Goal: Find specific page/section: Find specific page/section

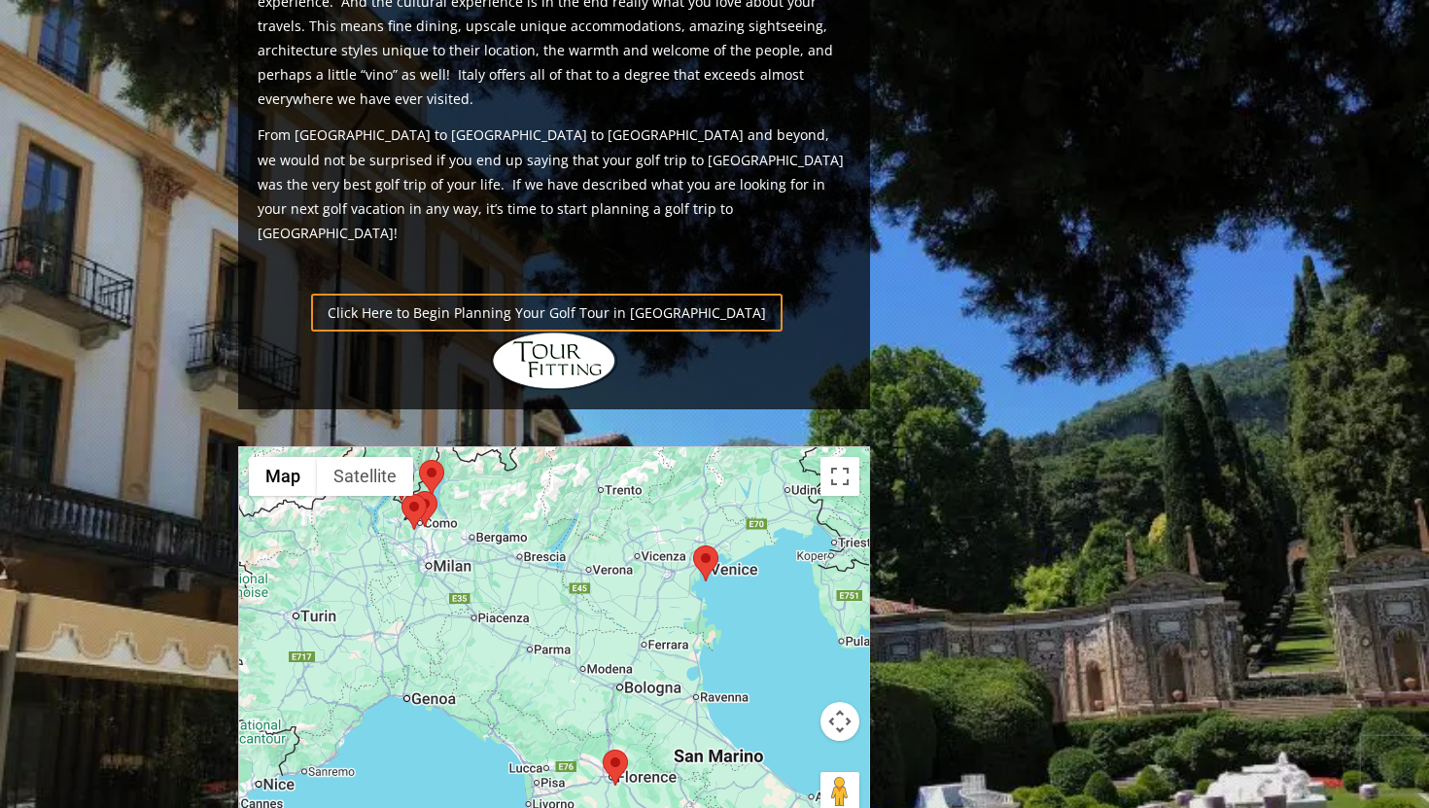
scroll to position [1512, 0]
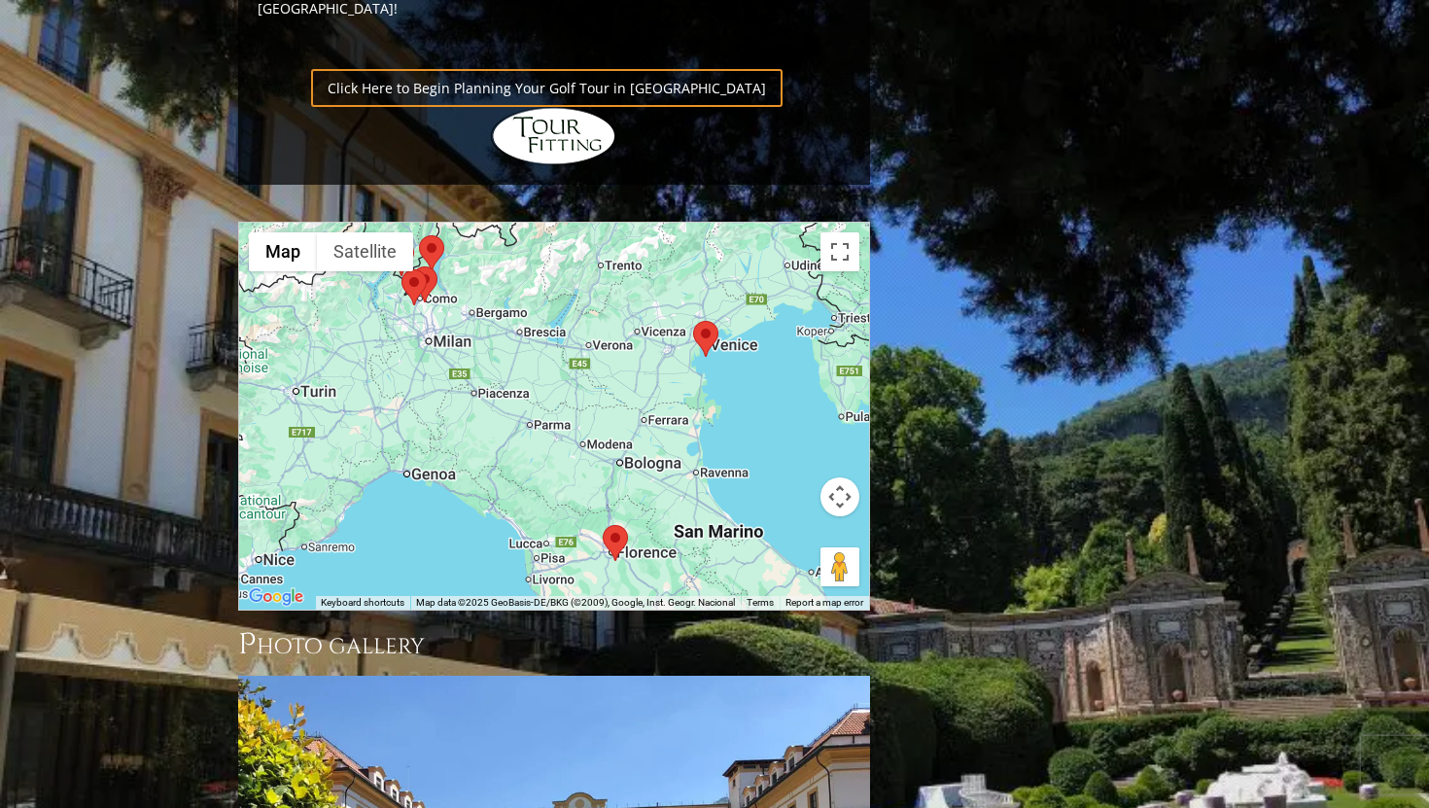
drag, startPoint x: 563, startPoint y: 299, endPoint x: 638, endPoint y: 374, distance: 105.8
click at [638, 374] on div "Previous Next Previous Next View Full Gallery Italy H ighlights ← Move left +" at bounding box center [553, 20] width 641 height 2570
click at [401, 269] on area at bounding box center [401, 269] width 0 height 0
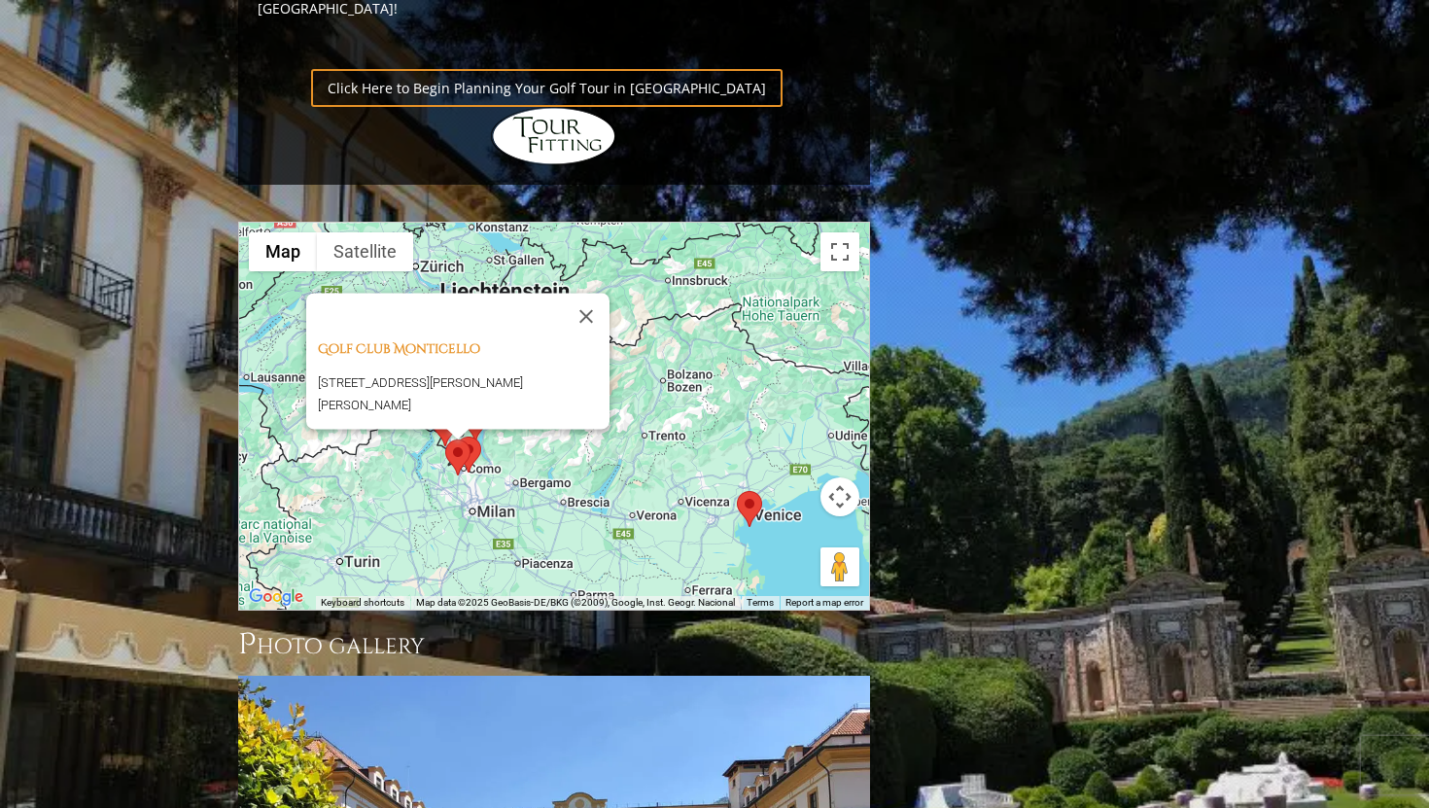
click at [477, 436] on img at bounding box center [468, 454] width 25 height 36
click at [456, 436] on area at bounding box center [456, 436] width 0 height 0
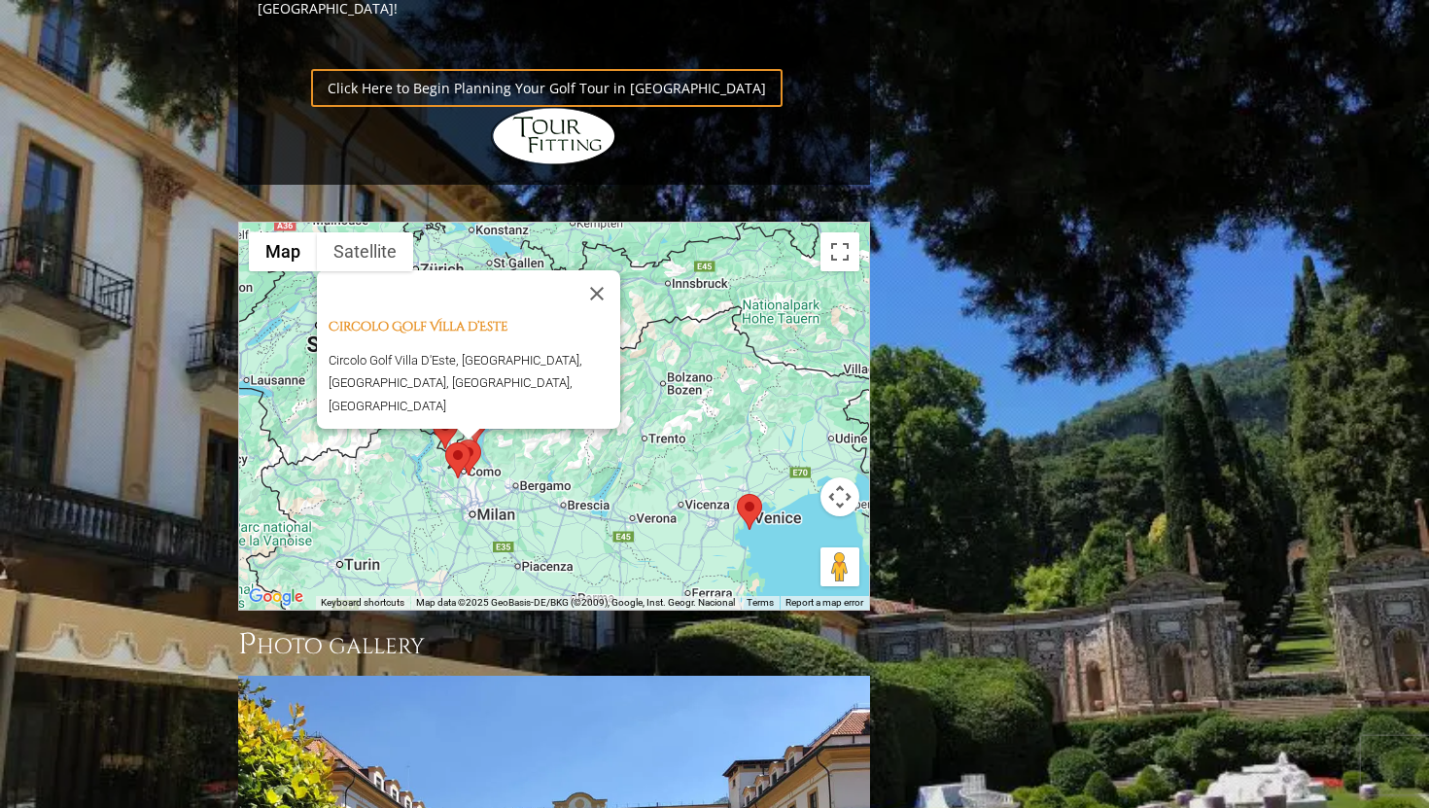
click at [445, 442] on area at bounding box center [445, 442] width 0 height 0
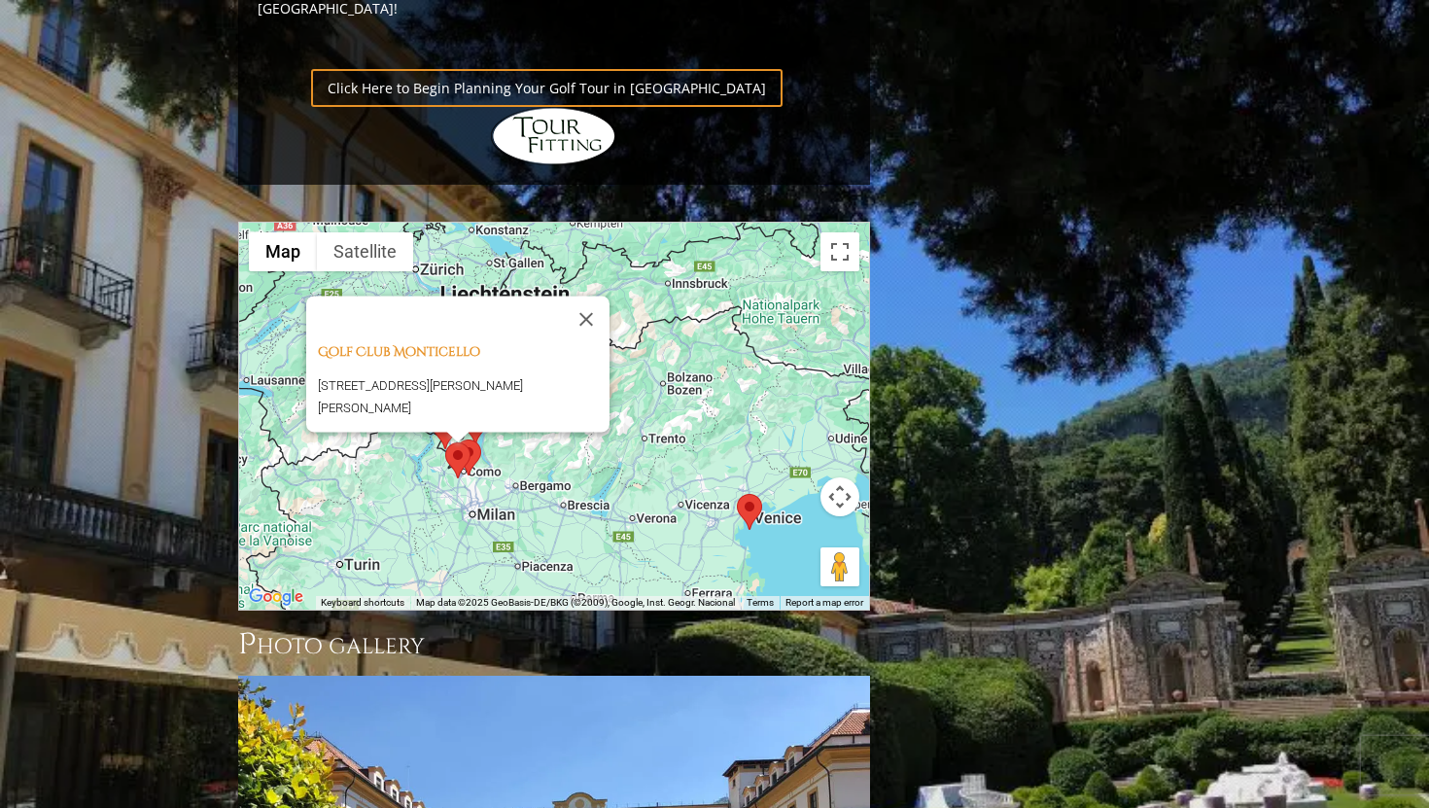
click at [469, 442] on img at bounding box center [457, 460] width 25 height 36
click at [474, 439] on img at bounding box center [468, 457] width 25 height 36
click at [482, 312] on div "Golf Club Monticello [STREET_ADDRESS][PERSON_NAME][PERSON_NAME]" at bounding box center [554, 416] width 630 height 387
click at [592, 295] on button "Close" at bounding box center [586, 318] width 47 height 47
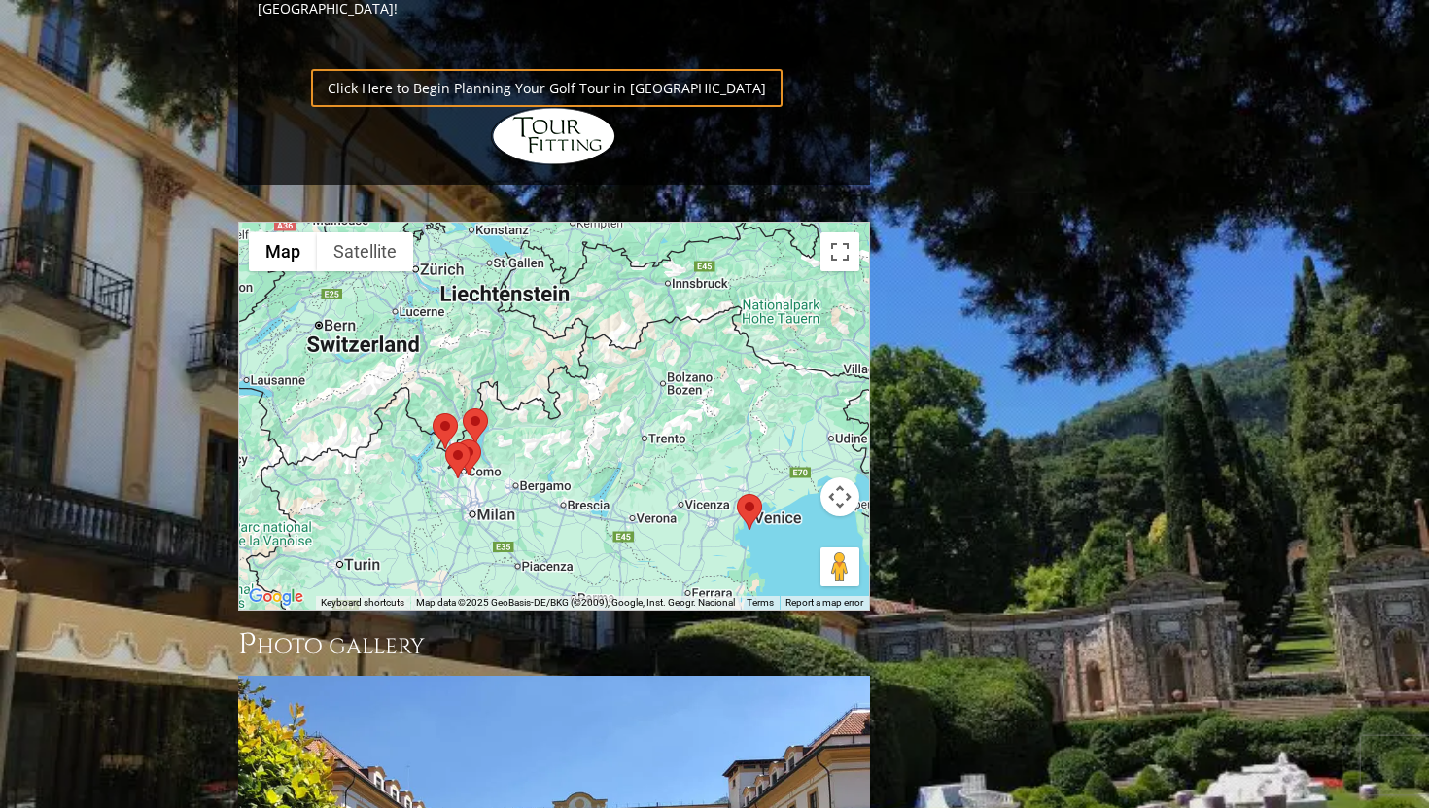
click at [463, 408] on area at bounding box center [463, 408] width 0 height 0
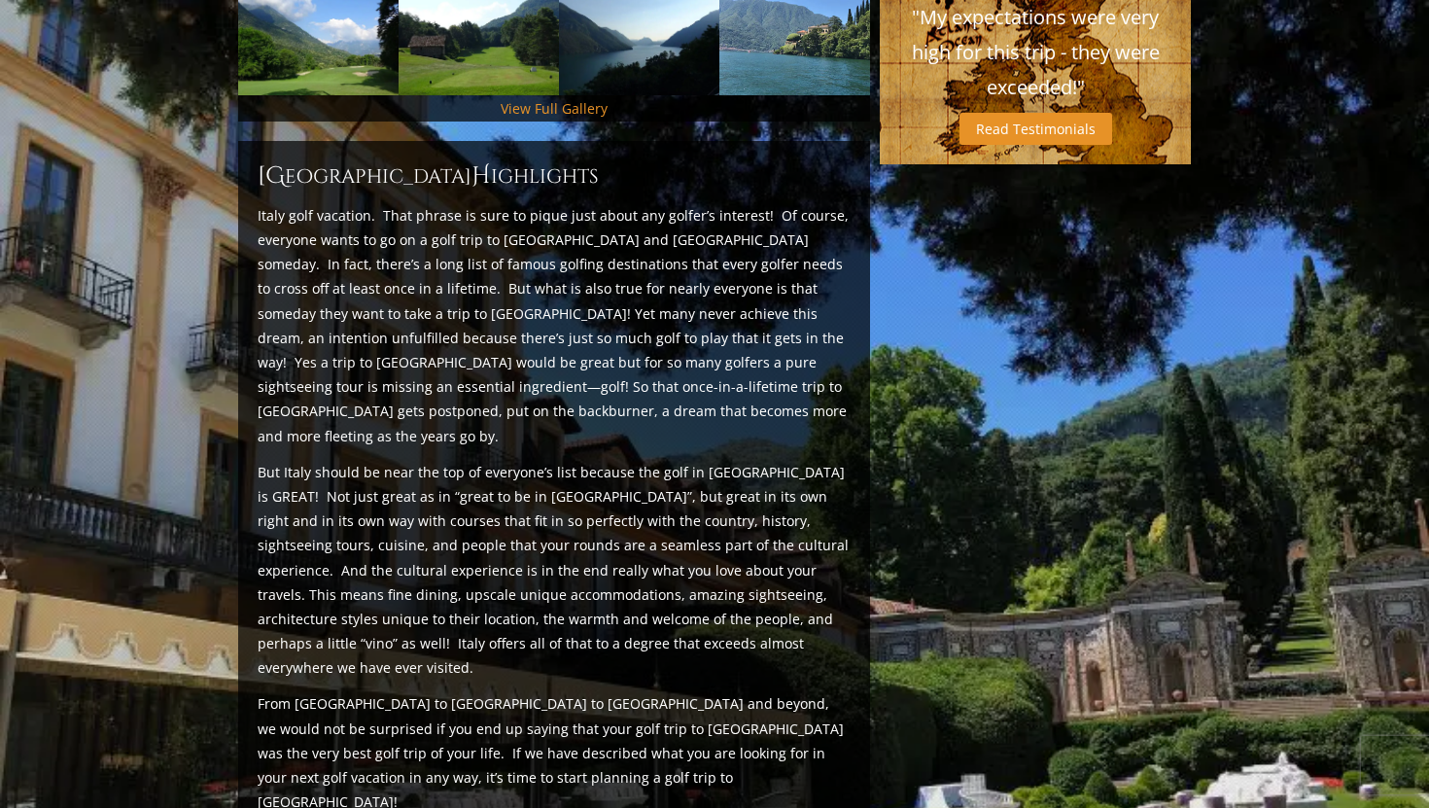
scroll to position [0, 0]
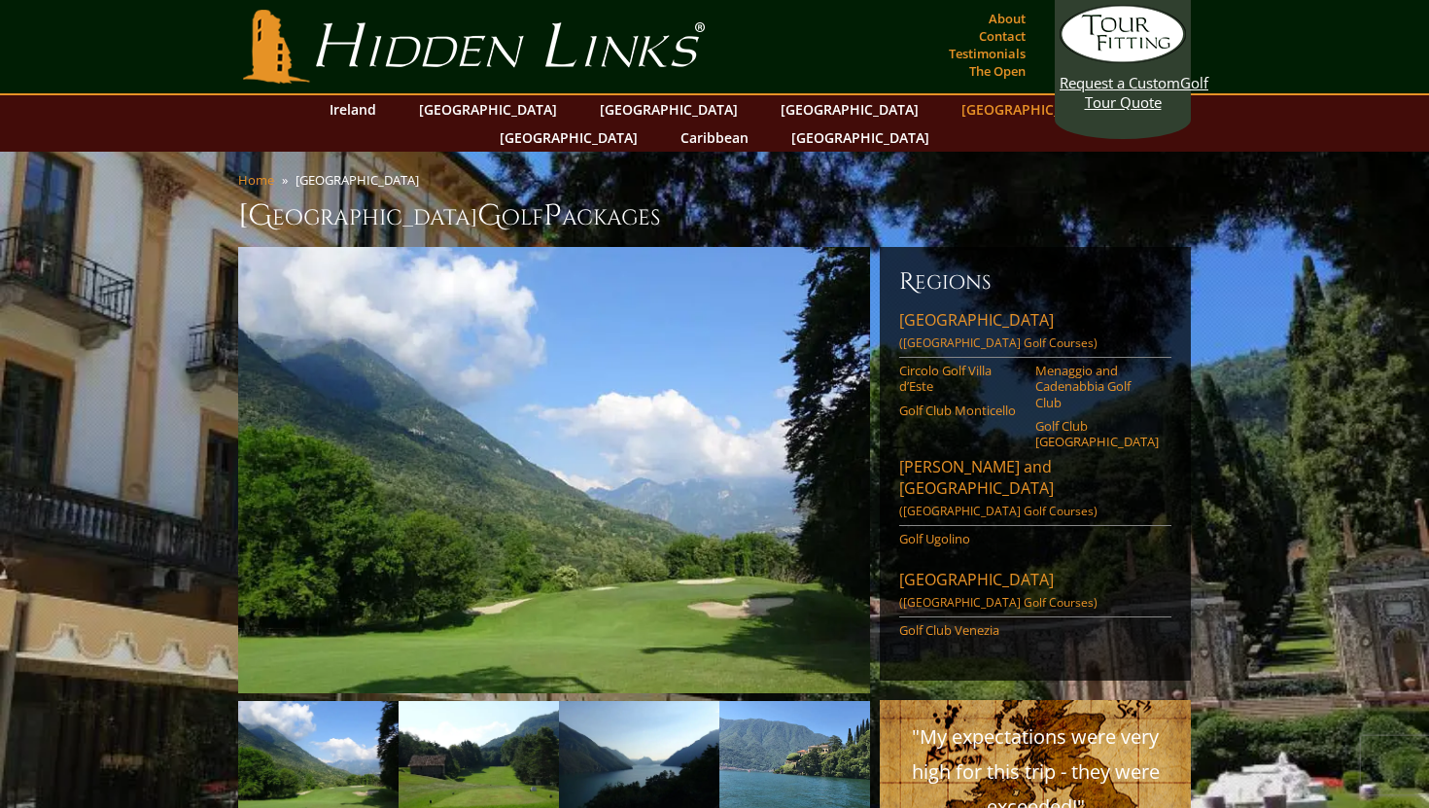
click at [951, 114] on link "[GEOGRAPHIC_DATA]" at bounding box center [1029, 109] width 157 height 28
